Goal: Task Accomplishment & Management: Manage account settings

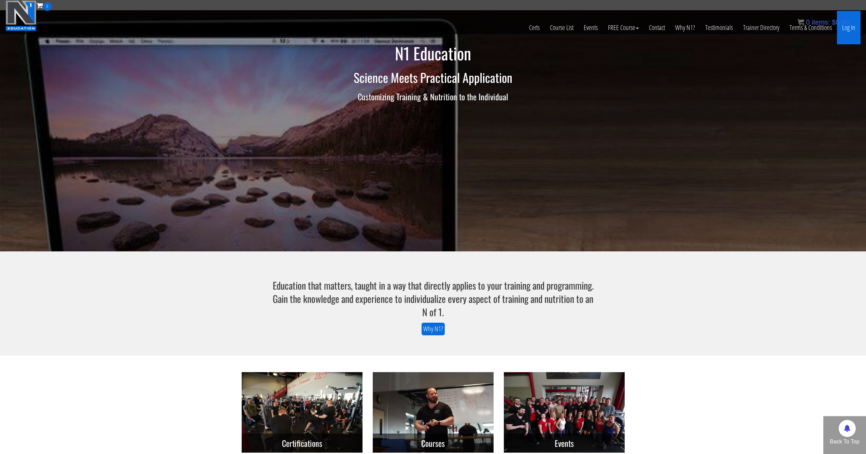
click at [853, 33] on link "Log In" at bounding box center [849, 27] width 24 height 33
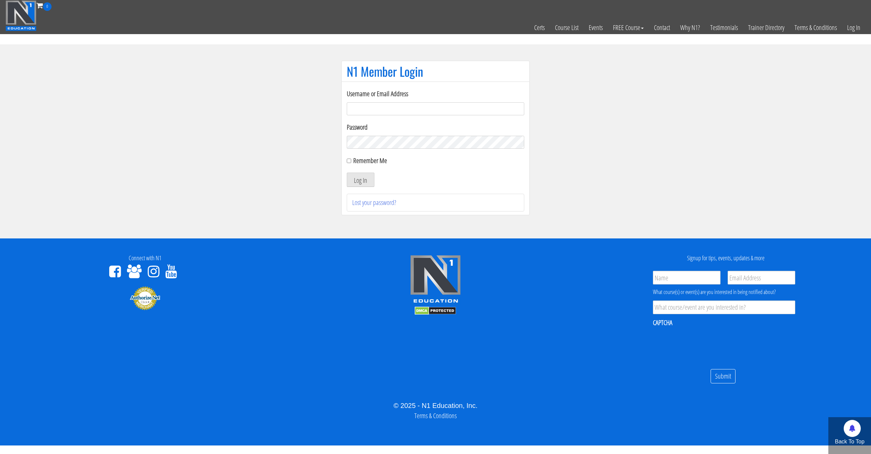
type input "syau2872@gmail.com"
drag, startPoint x: 355, startPoint y: 162, endPoint x: 355, endPoint y: 168, distance: 5.8
click at [355, 162] on label "Remember Me" at bounding box center [370, 160] width 34 height 9
click at [351, 162] on input "Remember Me" at bounding box center [349, 161] width 4 height 4
checkbox input "true"
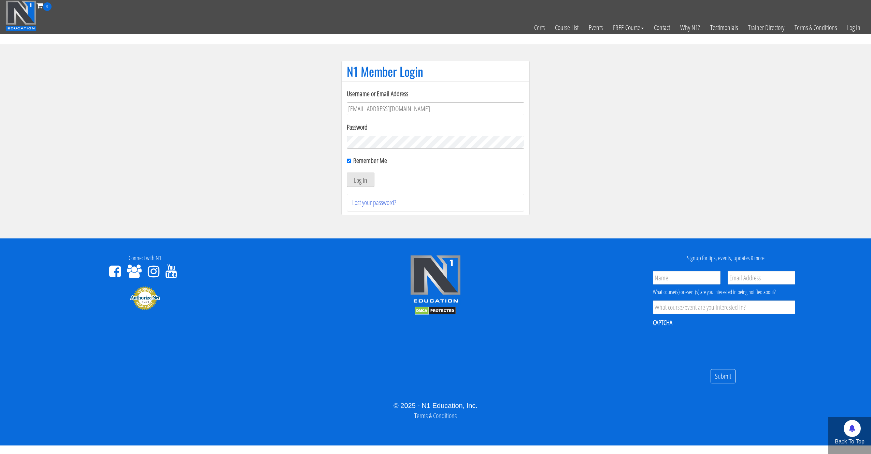
click at [354, 174] on button "Log In" at bounding box center [361, 180] width 28 height 14
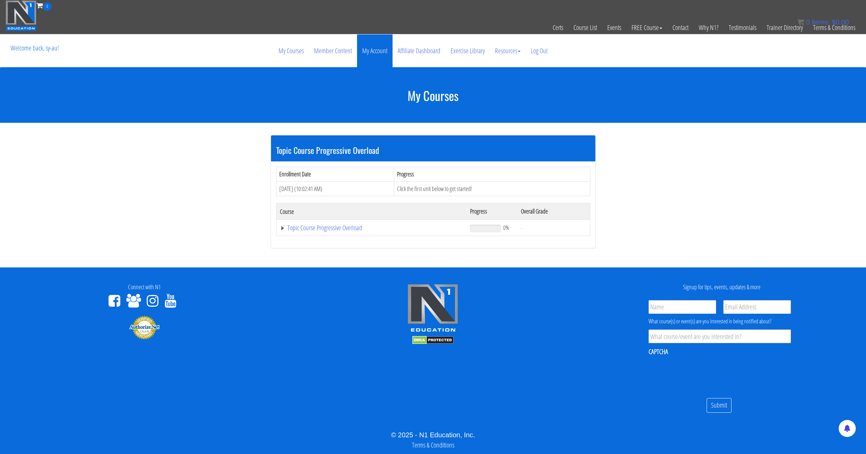
click at [365, 53] on link "My Account" at bounding box center [374, 50] width 35 height 33
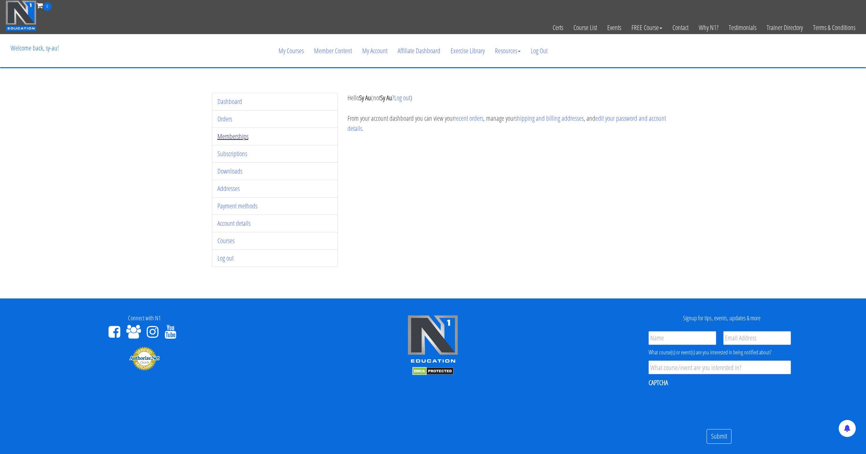
click at [224, 141] on link "Memberships" at bounding box center [232, 136] width 31 height 9
